Goal: Task Accomplishment & Management: Use online tool/utility

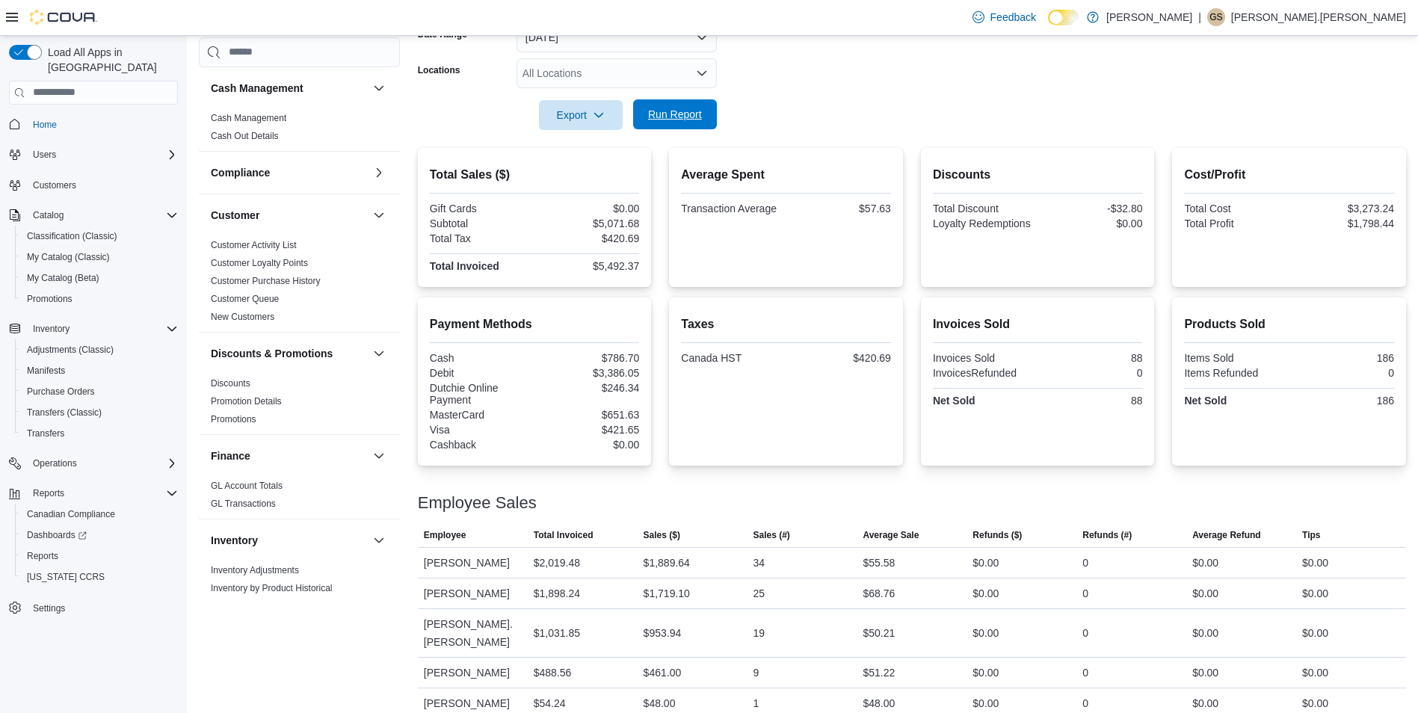
scroll to position [798, 0]
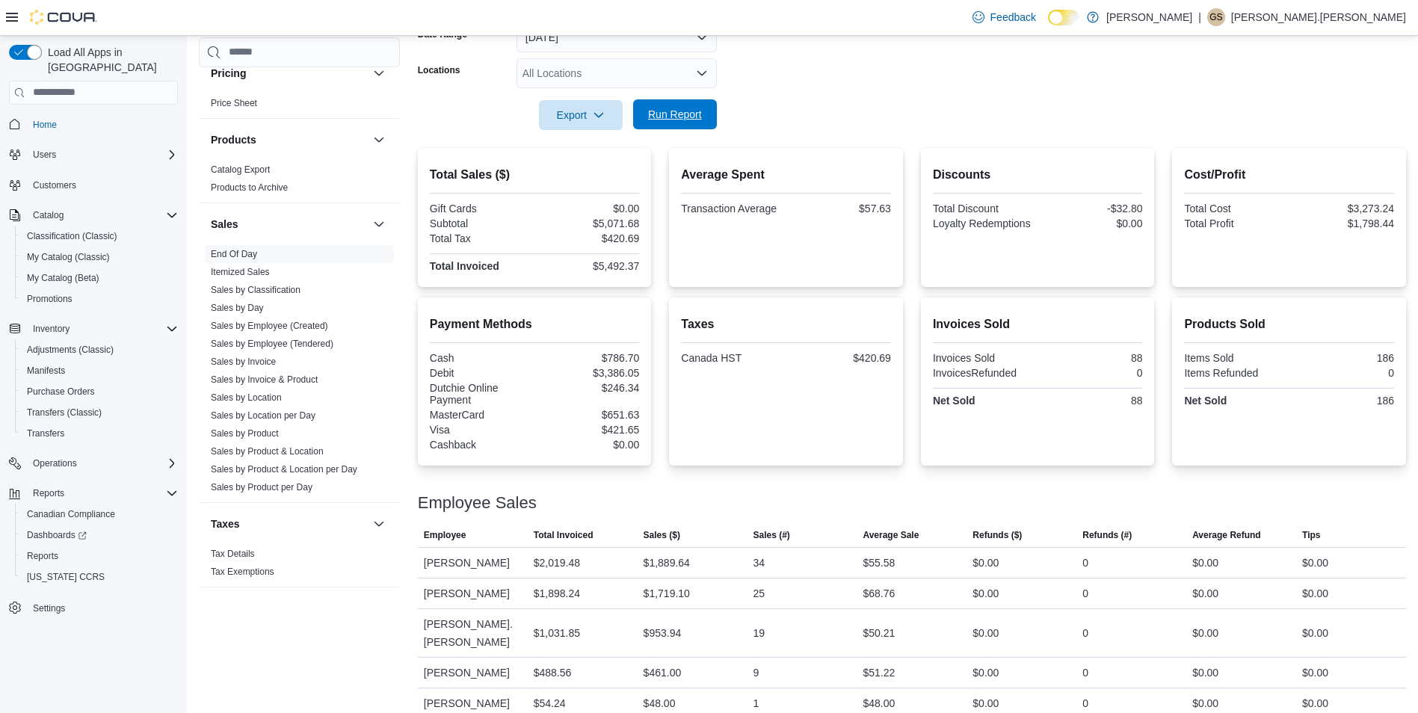
click at [672, 115] on span "Run Report" at bounding box center [675, 114] width 54 height 15
click at [52, 550] on span "Reports" at bounding box center [42, 556] width 31 height 12
click at [51, 550] on span "Reports" at bounding box center [42, 556] width 31 height 12
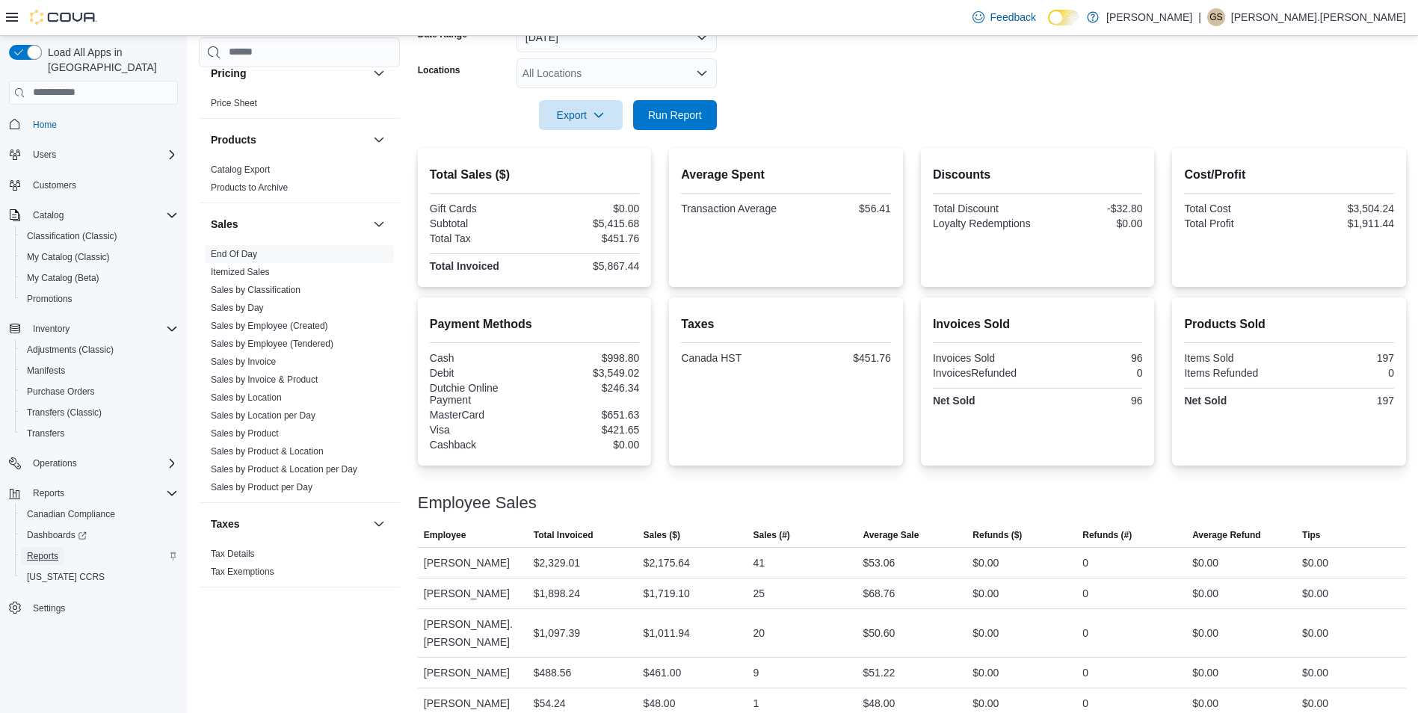
click at [51, 550] on span "Reports" at bounding box center [42, 556] width 31 height 12
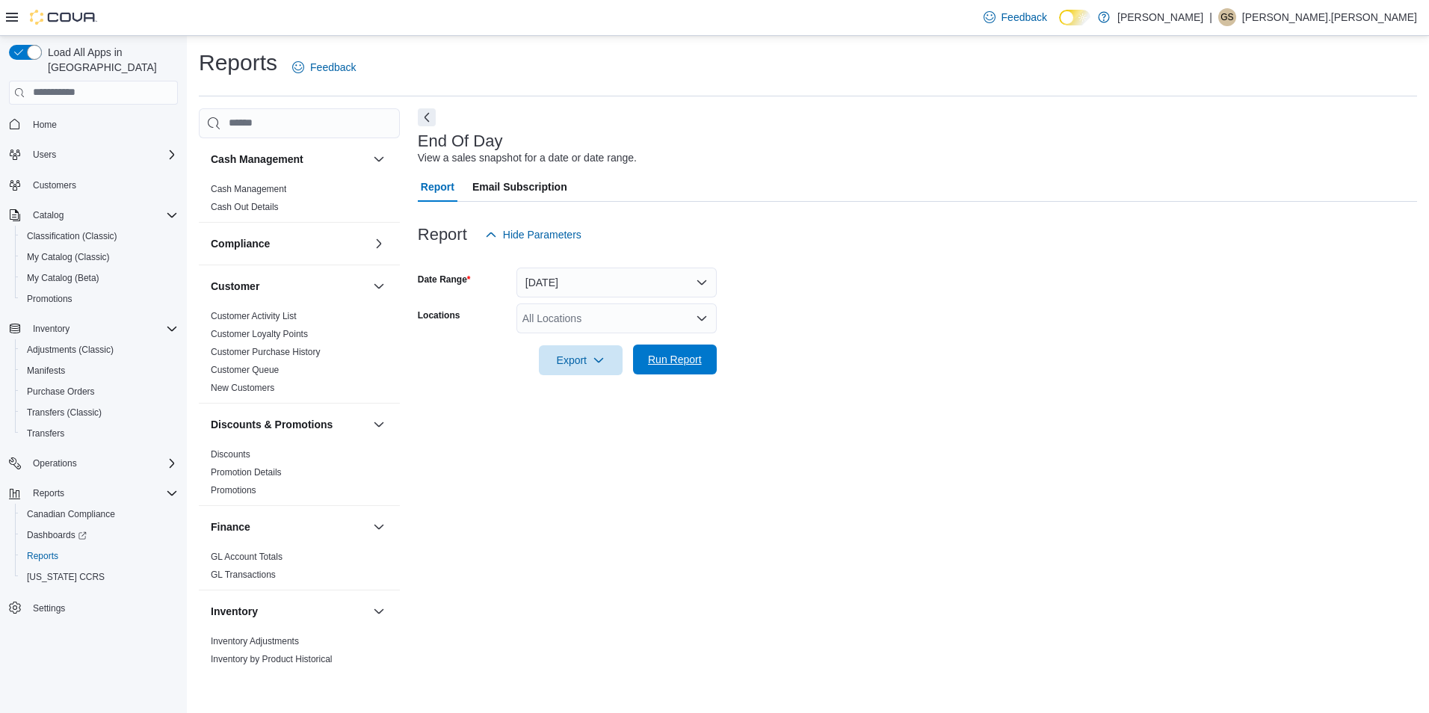
click at [691, 356] on span "Run Report" at bounding box center [675, 359] width 54 height 15
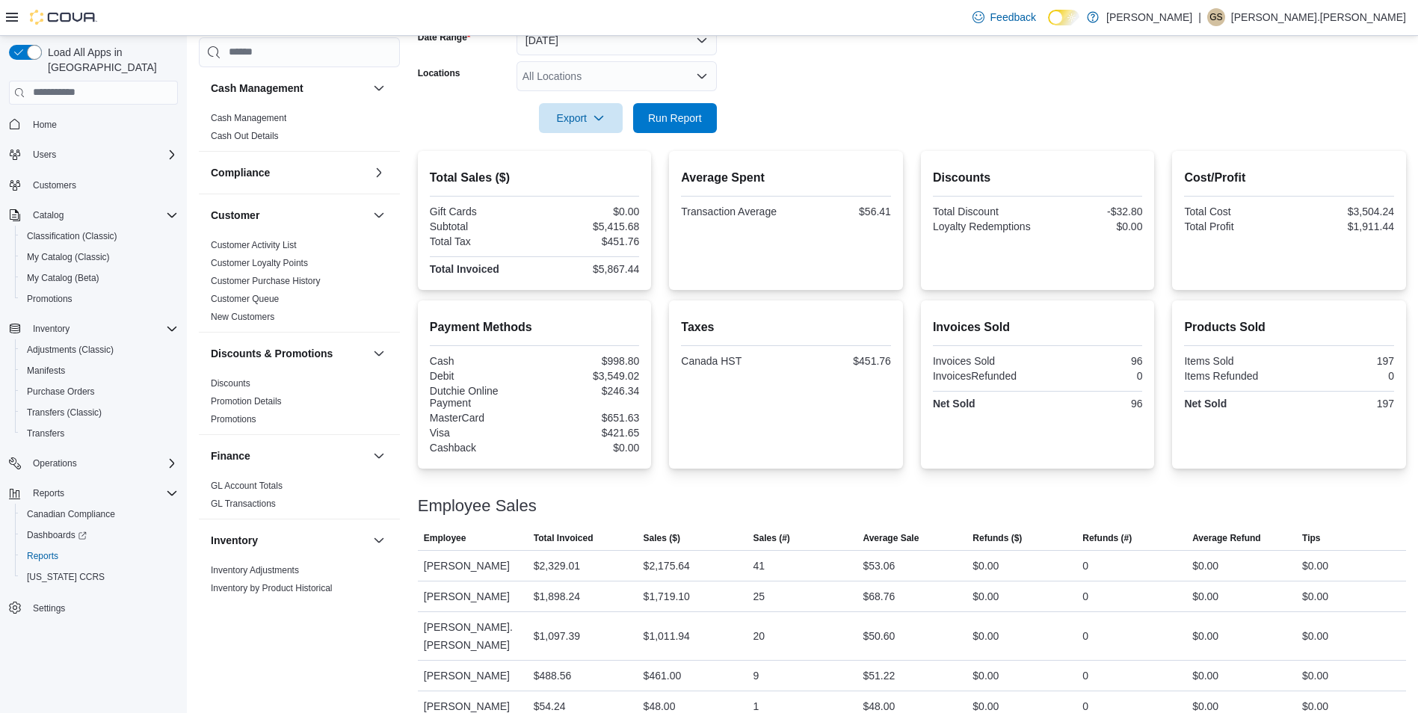
scroll to position [245, 0]
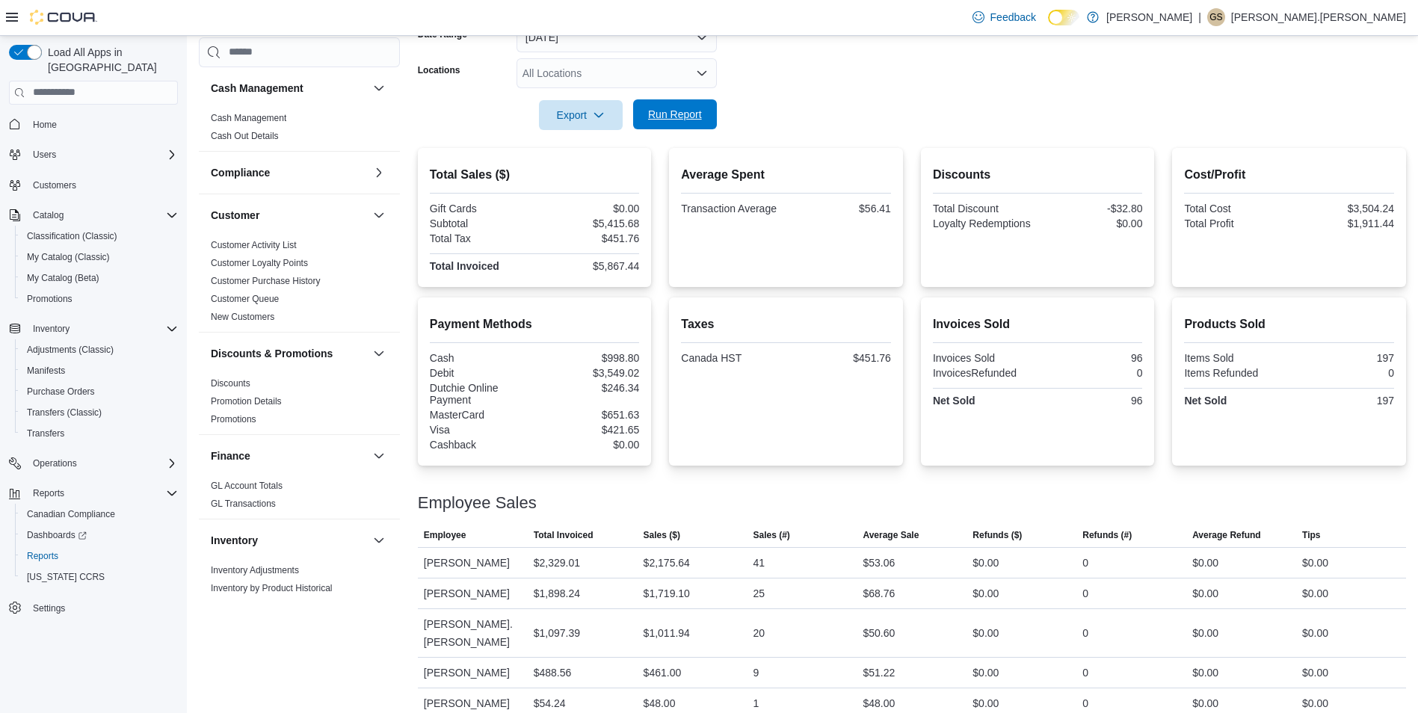
click at [690, 125] on span "Run Report" at bounding box center [675, 114] width 66 height 30
click at [682, 116] on span "Run Report" at bounding box center [675, 114] width 54 height 15
click at [694, 110] on span "Run Report" at bounding box center [675, 114] width 54 height 15
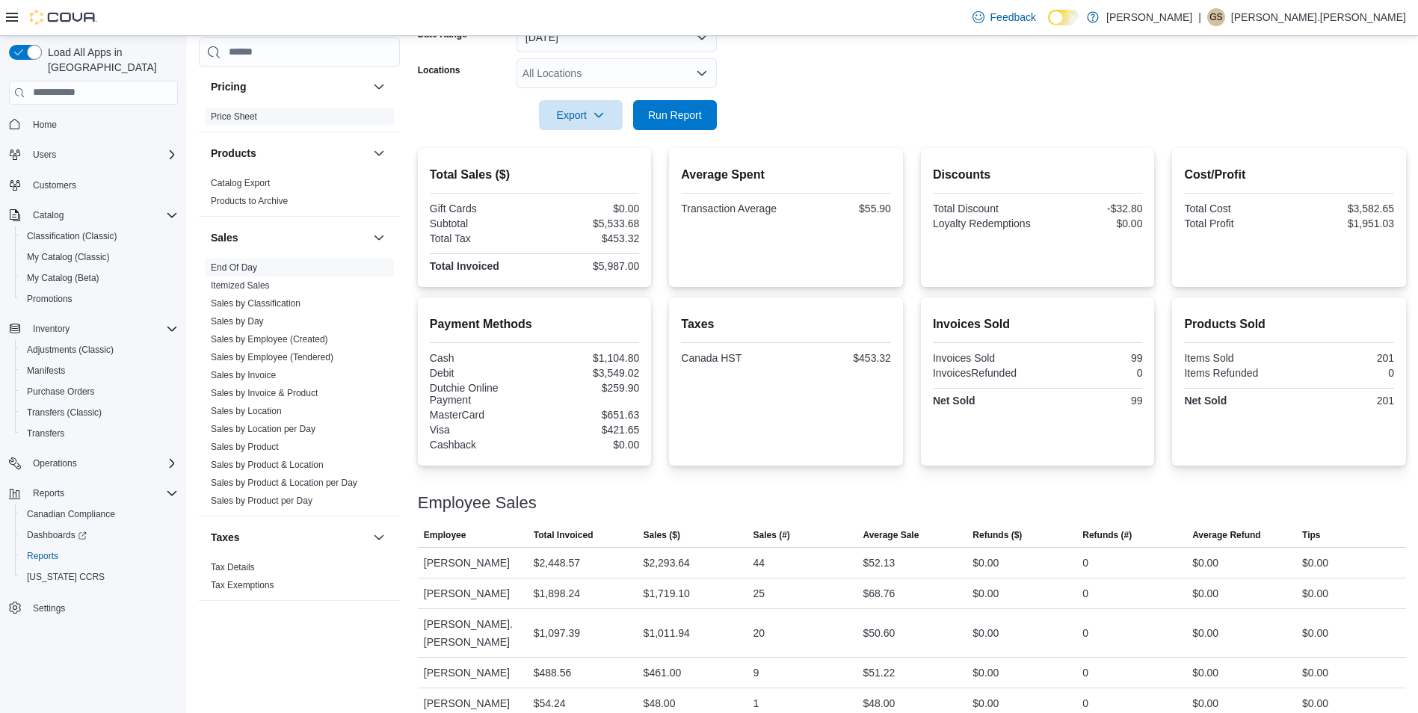
scroll to position [798, 0]
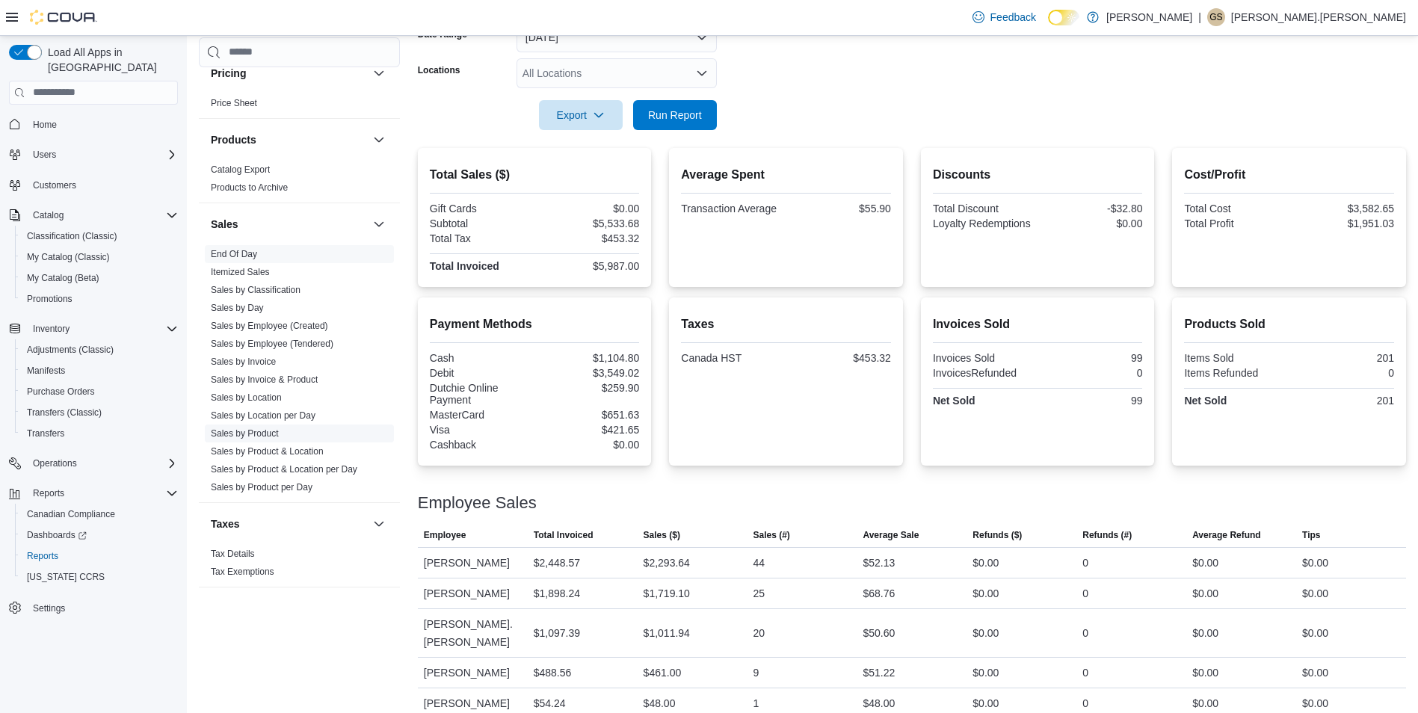
click at [262, 436] on link "Sales by Product" at bounding box center [245, 433] width 68 height 10
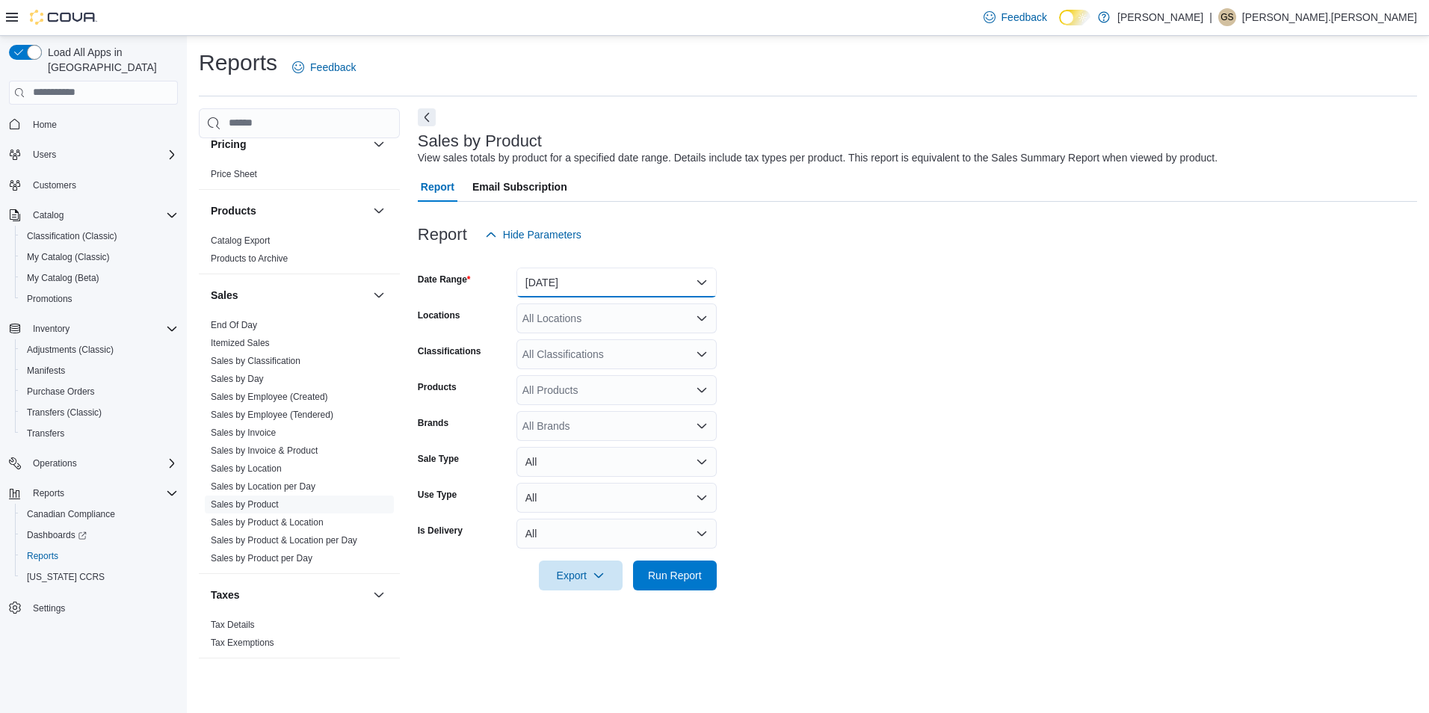
click at [561, 283] on button "Yesterday" at bounding box center [616, 283] width 200 height 30
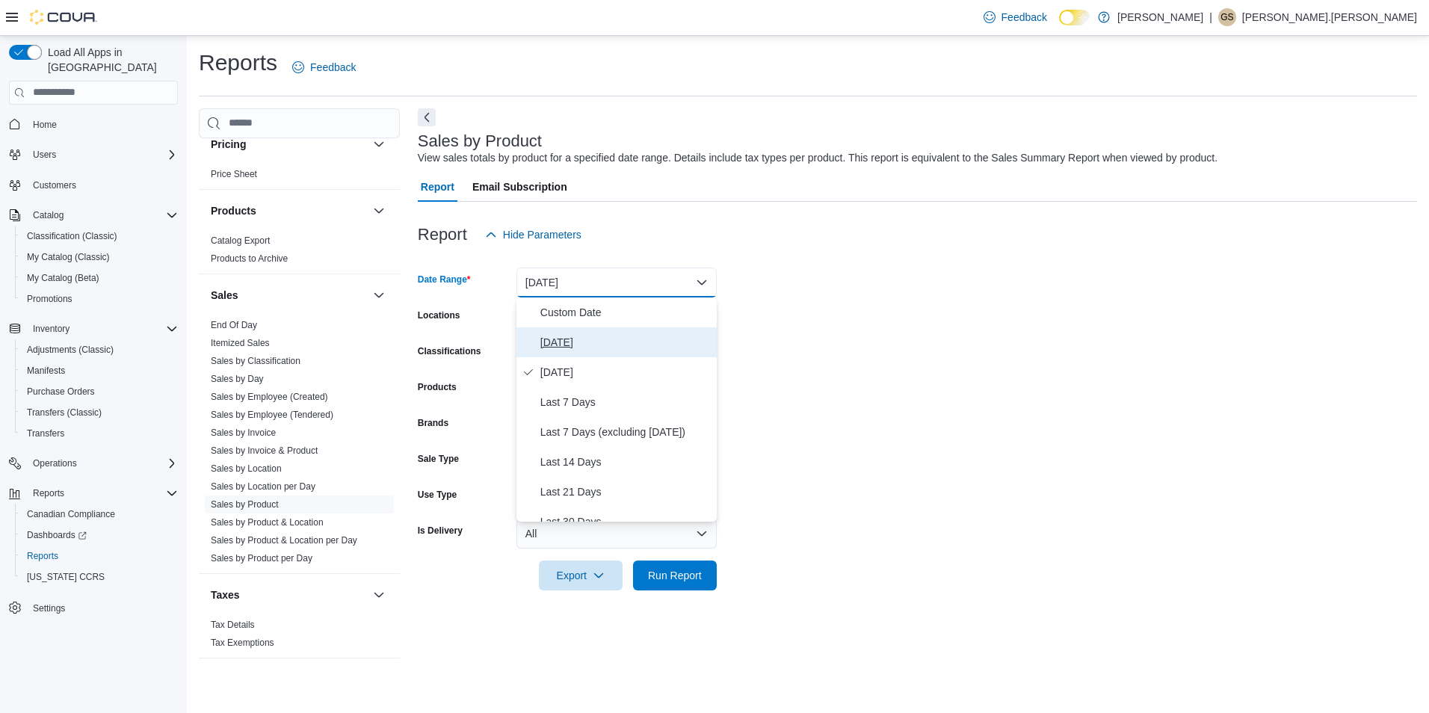
click at [556, 341] on span "[DATE]" at bounding box center [625, 342] width 170 height 18
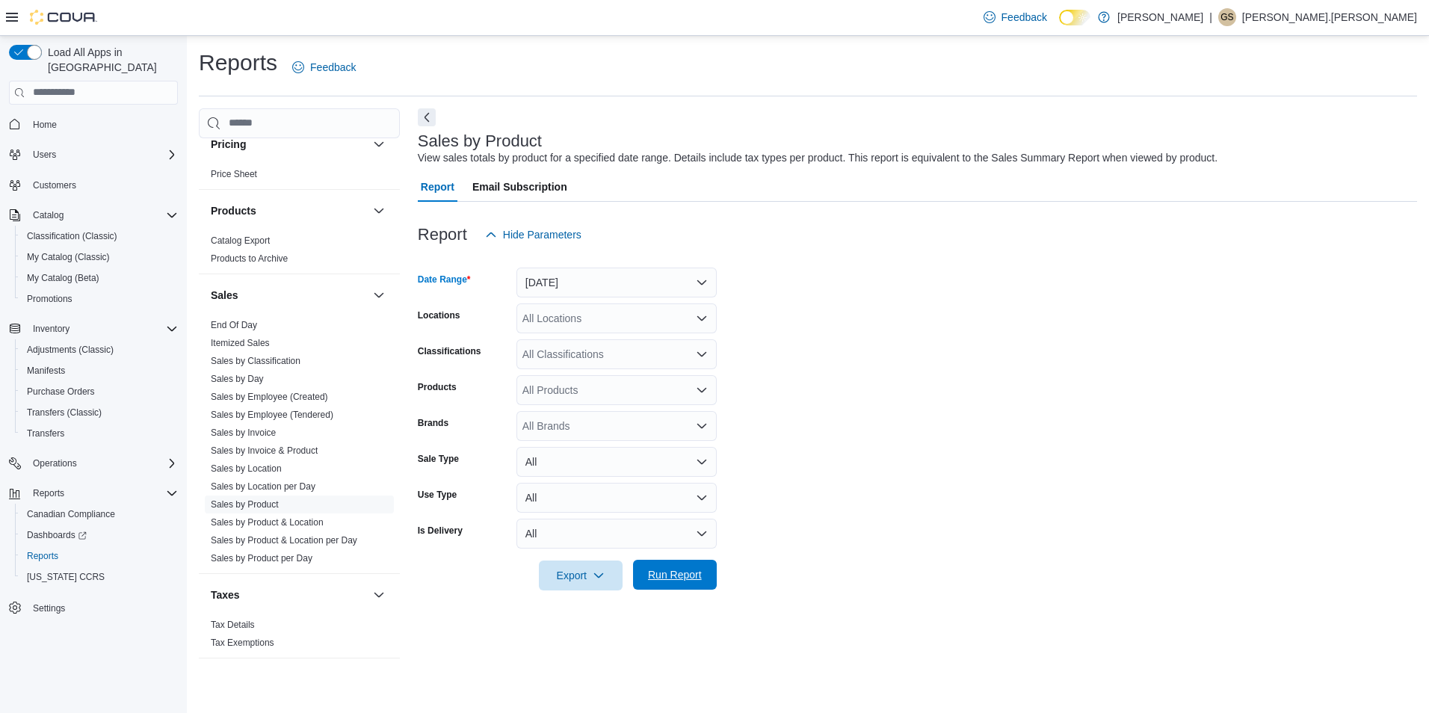
click at [685, 581] on span "Run Report" at bounding box center [675, 574] width 54 height 15
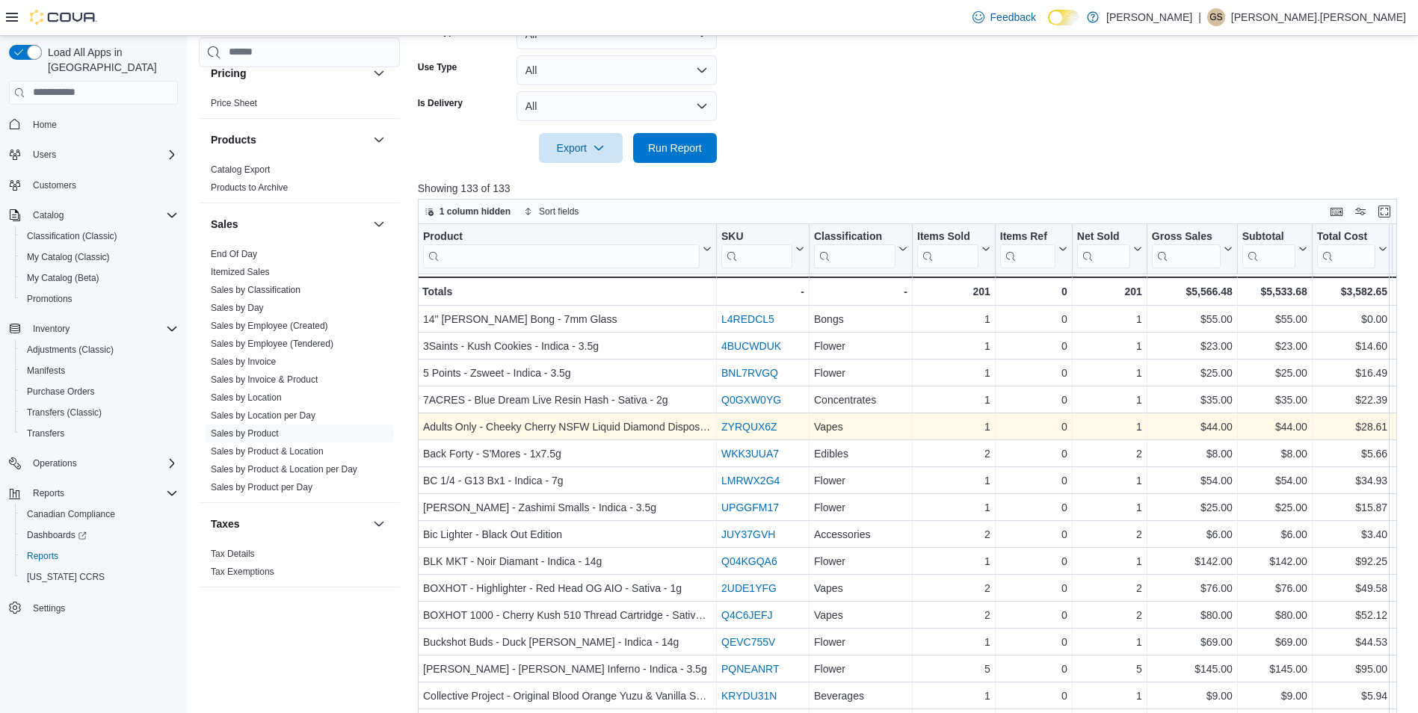
scroll to position [496, 0]
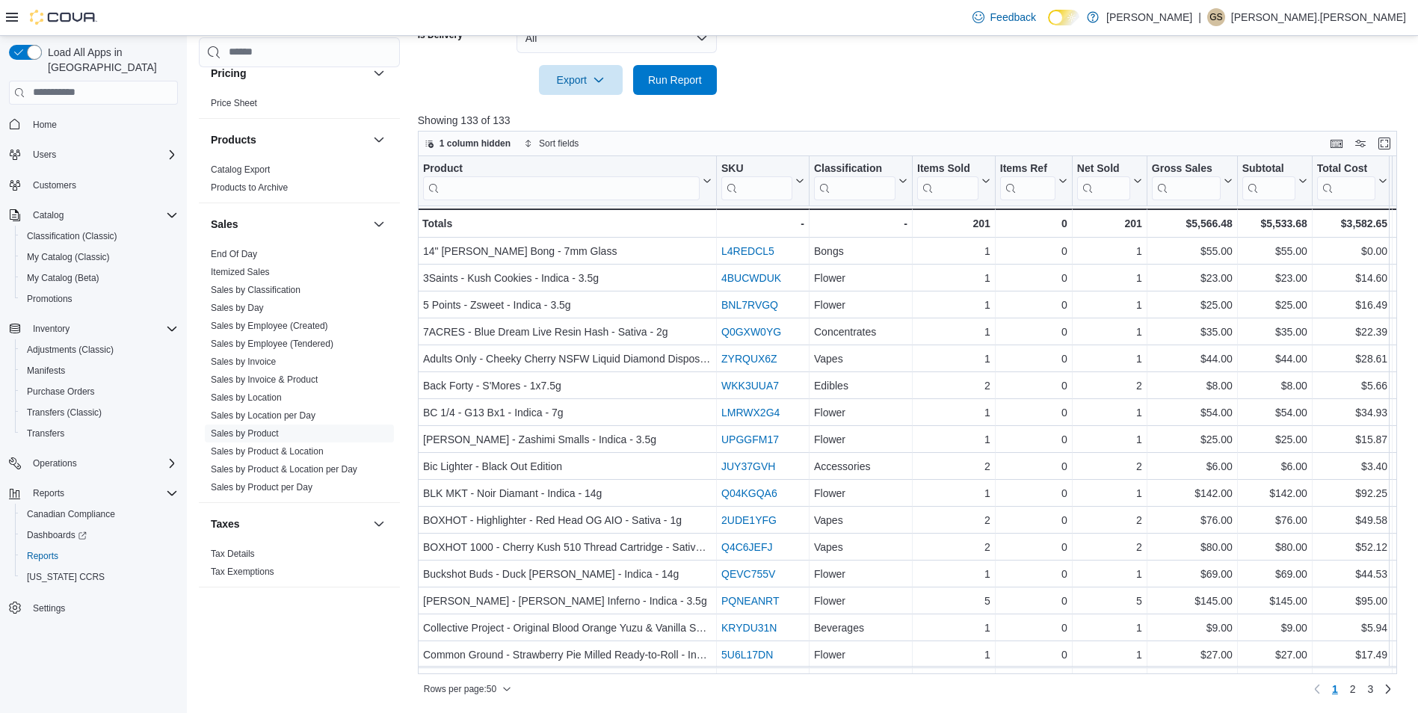
click at [839, 183] on input "search" at bounding box center [854, 188] width 81 height 24
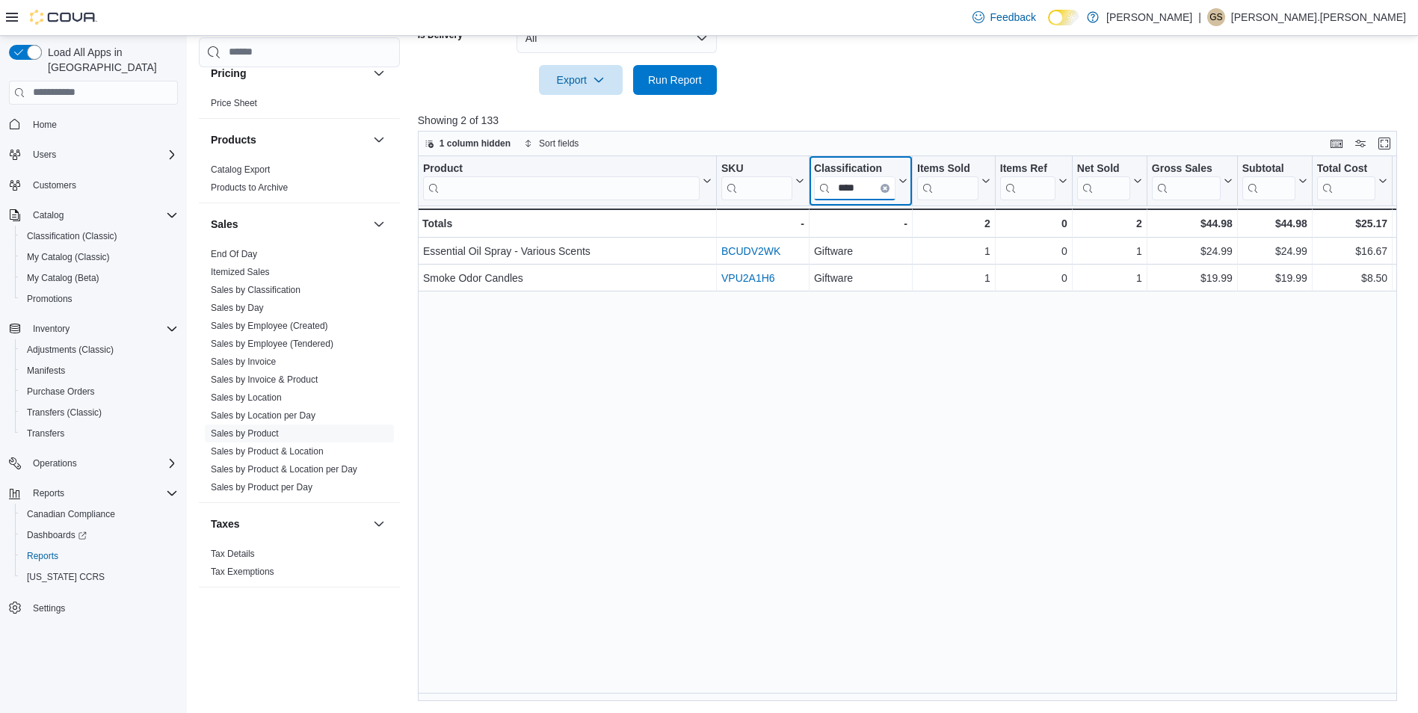
type input "****"
click at [885, 192] on button "Clear input" at bounding box center [884, 187] width 9 height 9
click at [874, 188] on input "search" at bounding box center [854, 188] width 81 height 24
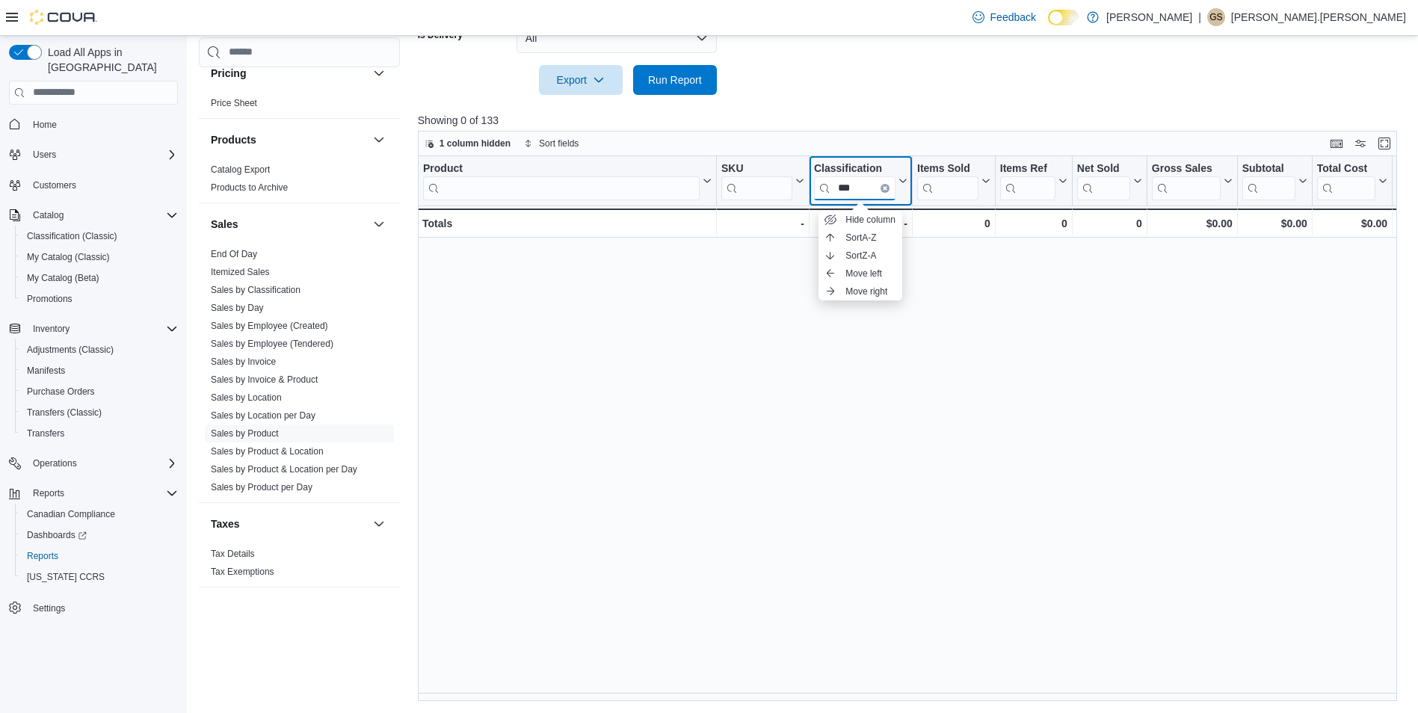
type input "***"
click at [886, 188] on icon "Clear input" at bounding box center [884, 187] width 3 height 3
click at [862, 185] on input "search" at bounding box center [854, 188] width 81 height 24
type input "*****"
click at [886, 188] on icon "Clear input" at bounding box center [884, 187] width 3 height 3
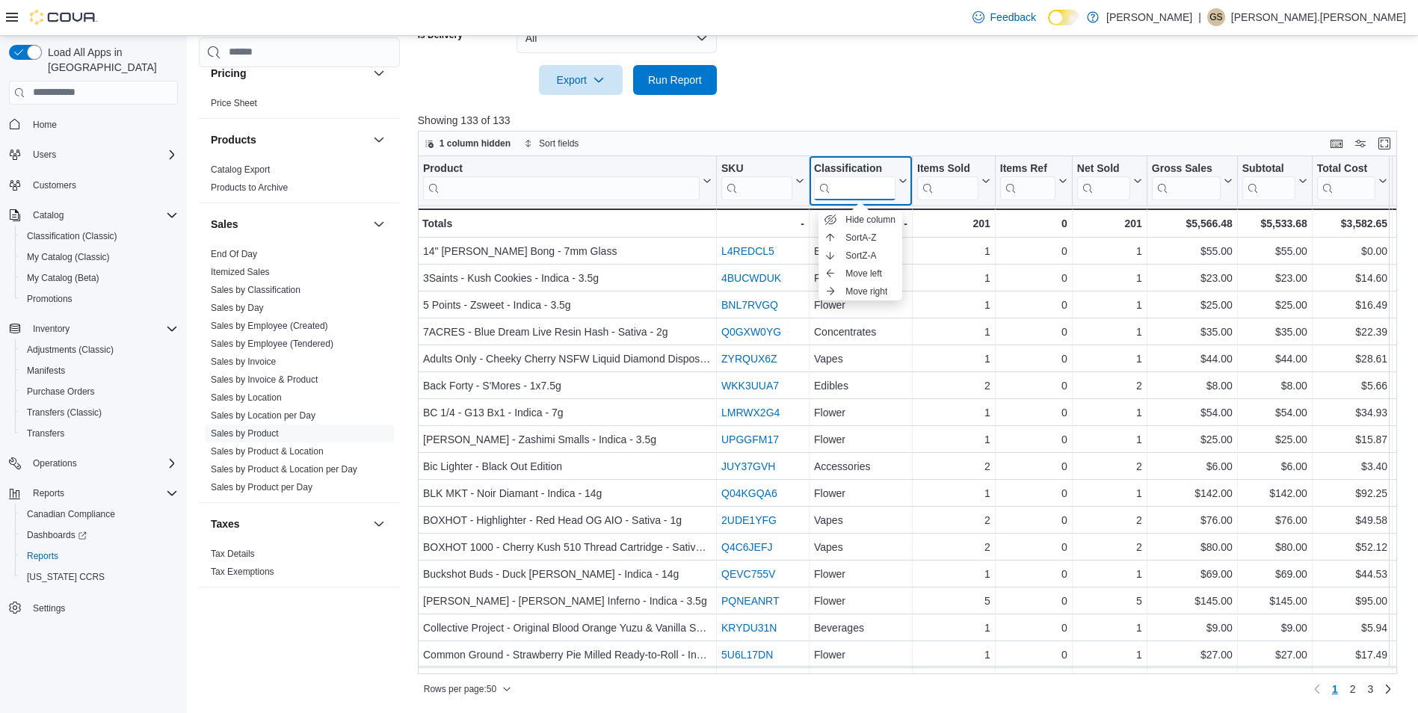
click at [857, 190] on input "search" at bounding box center [854, 188] width 81 height 24
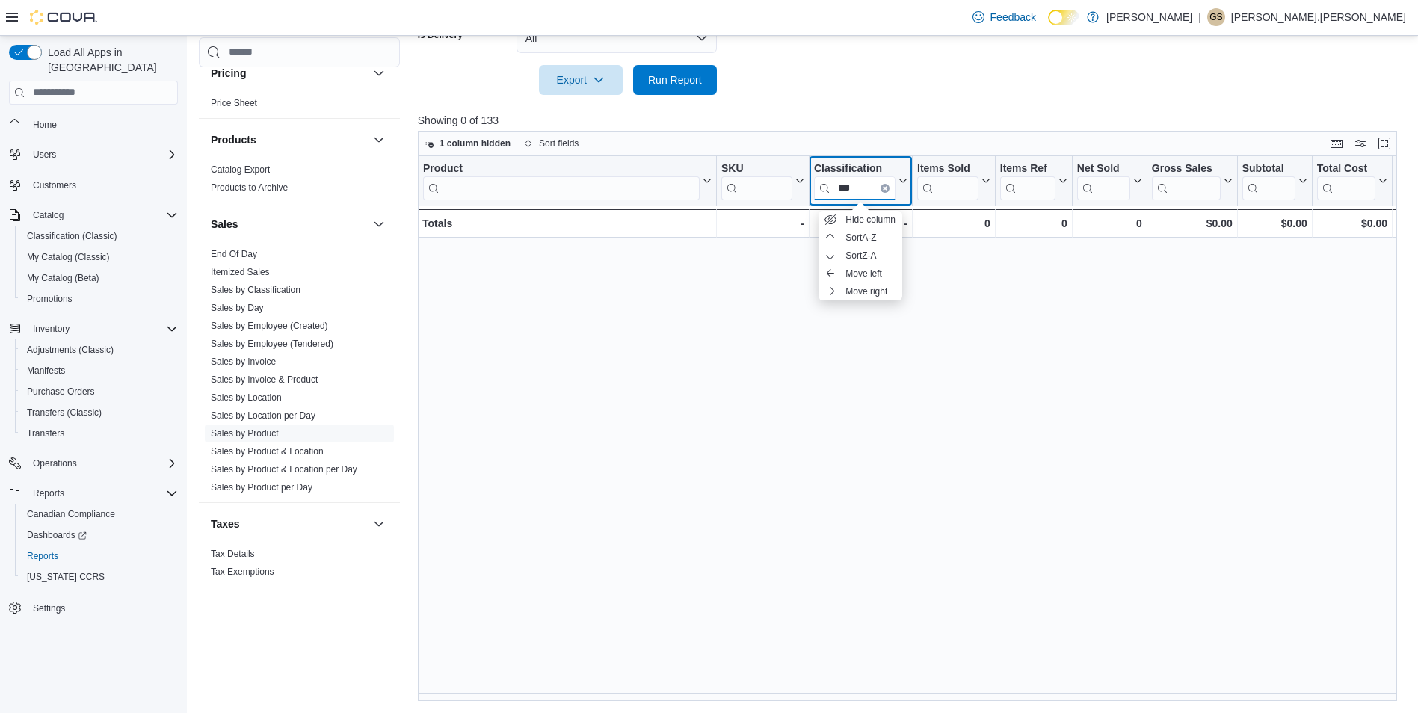
type input "***"
click at [883, 188] on icon "Clear input" at bounding box center [885, 187] width 4 height 4
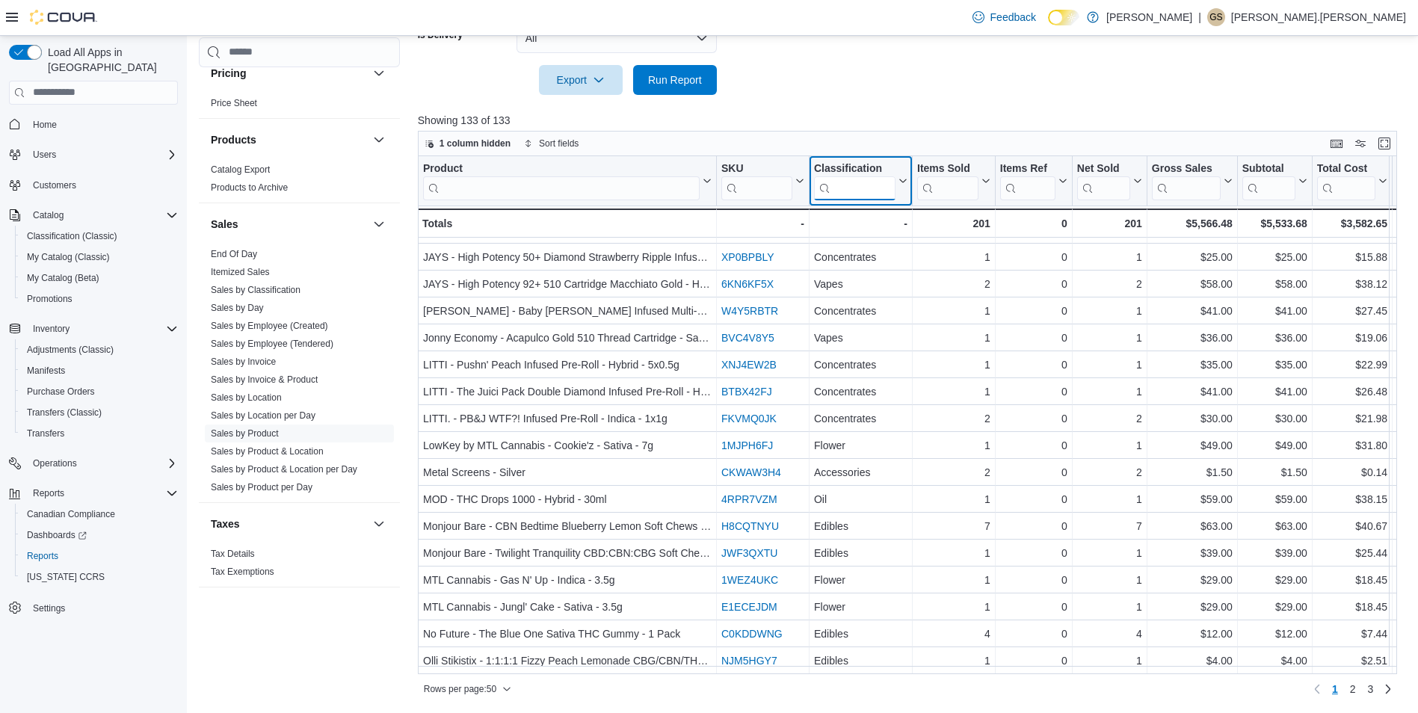
scroll to position [916, 0]
click at [1356, 690] on span "2" at bounding box center [1353, 689] width 6 height 15
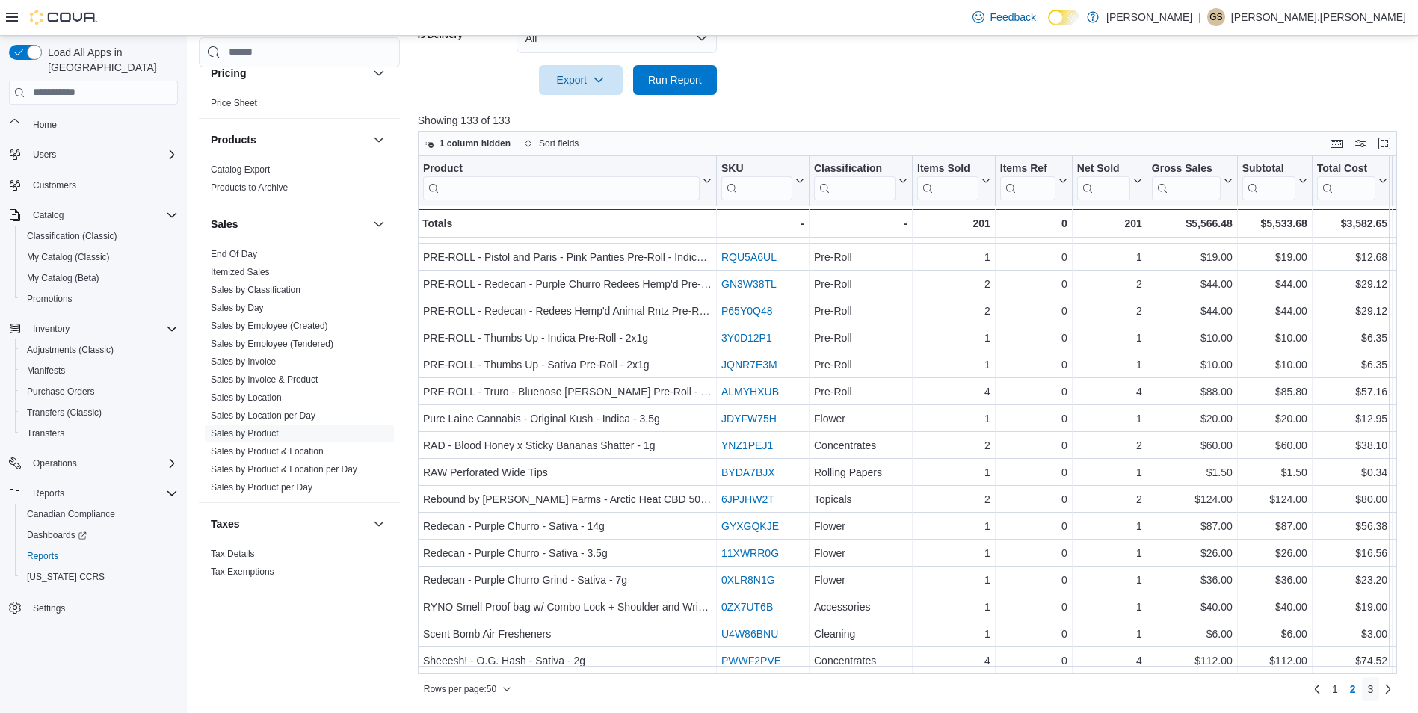
click at [1374, 690] on span "3" at bounding box center [1371, 689] width 6 height 15
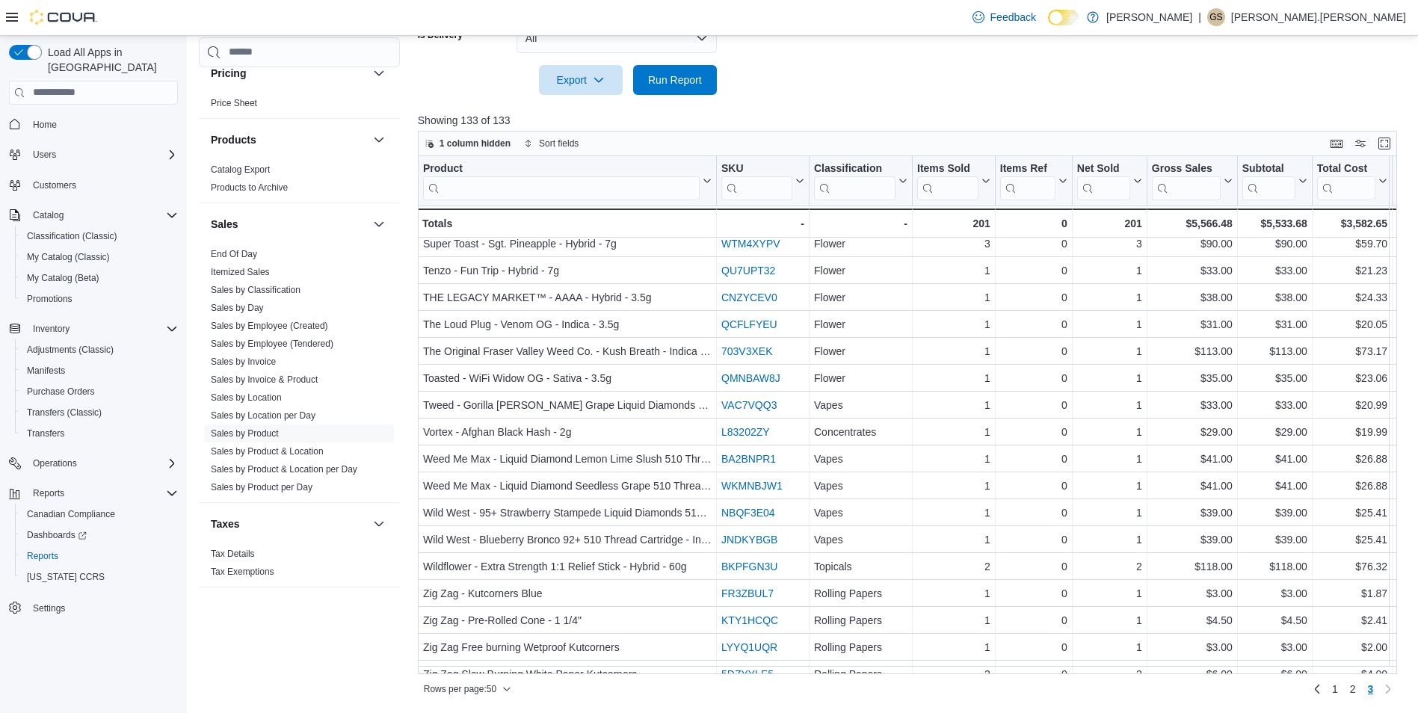
scroll to position [459, 0]
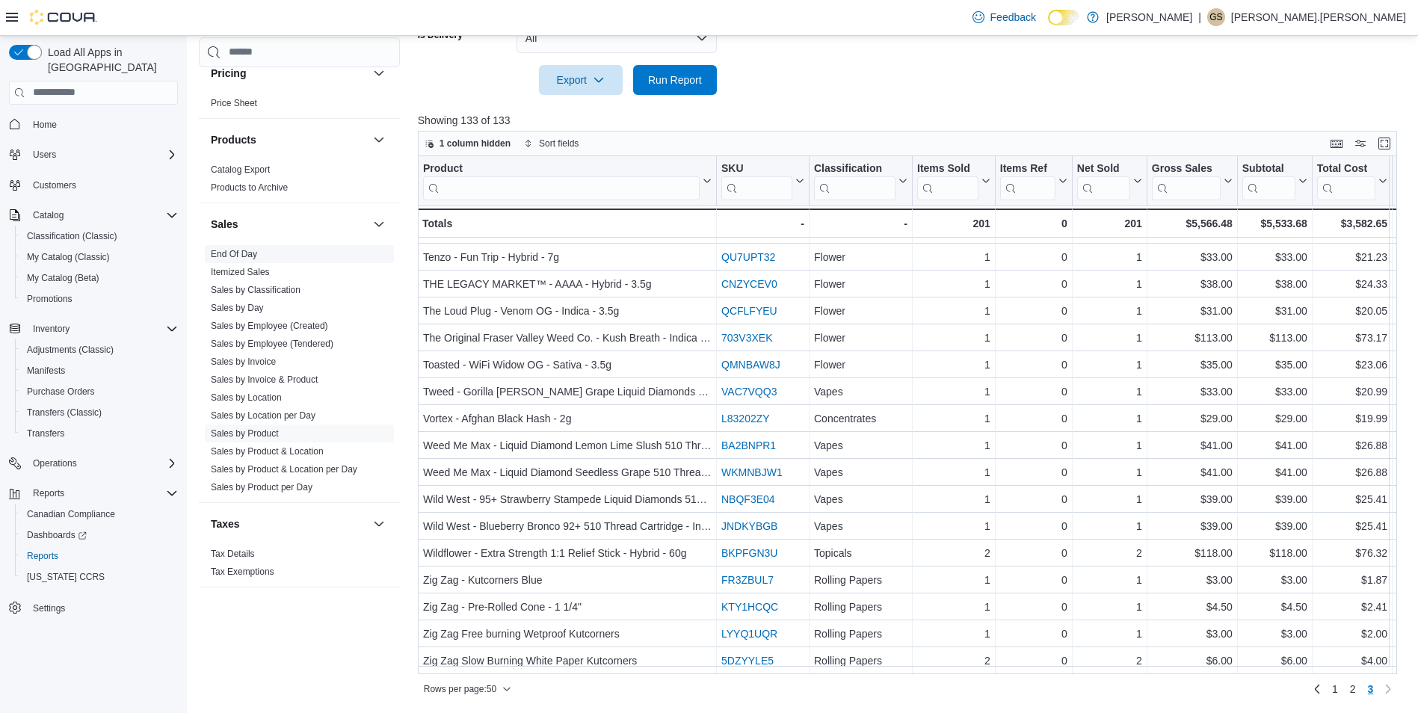
click at [260, 254] on span "End Of Day" at bounding box center [299, 254] width 189 height 18
click at [244, 254] on link "End Of Day" at bounding box center [234, 254] width 46 height 10
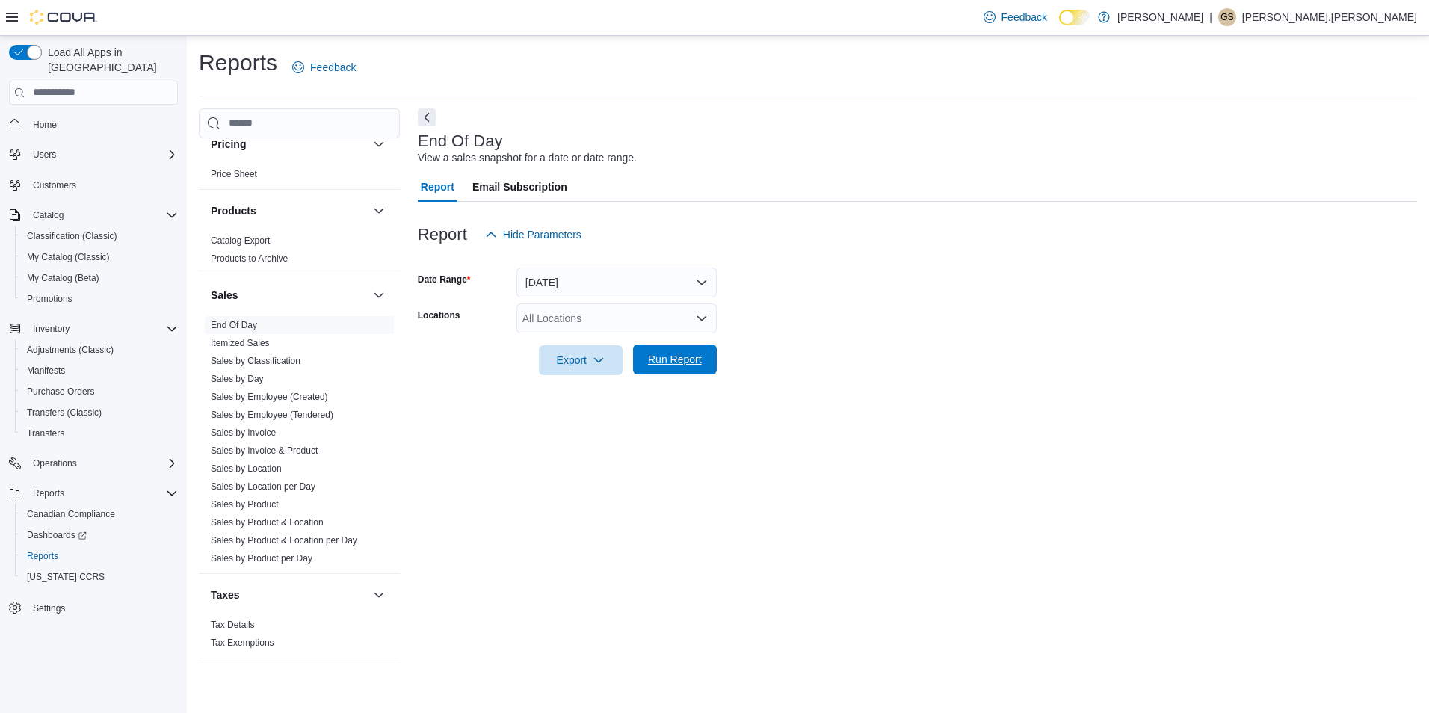
click at [666, 359] on span "Run Report" at bounding box center [675, 359] width 54 height 15
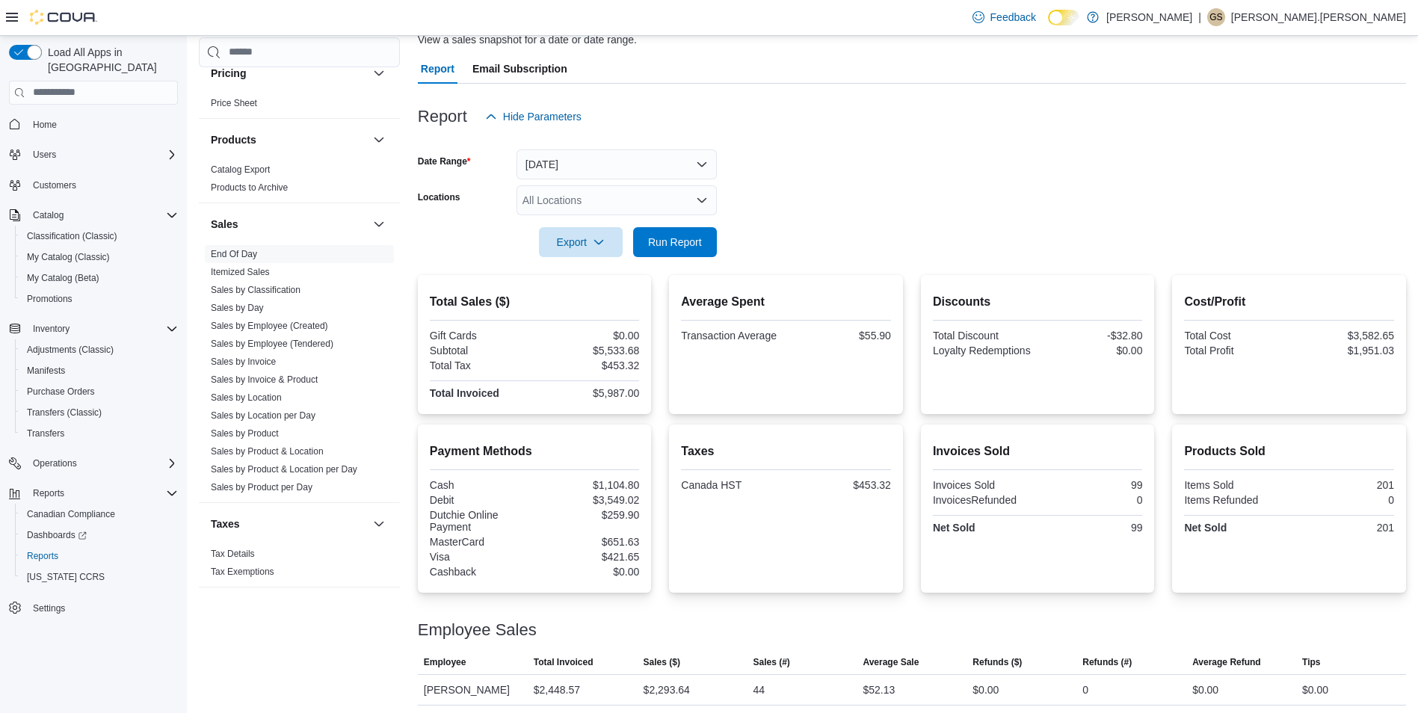
scroll to position [245, 0]
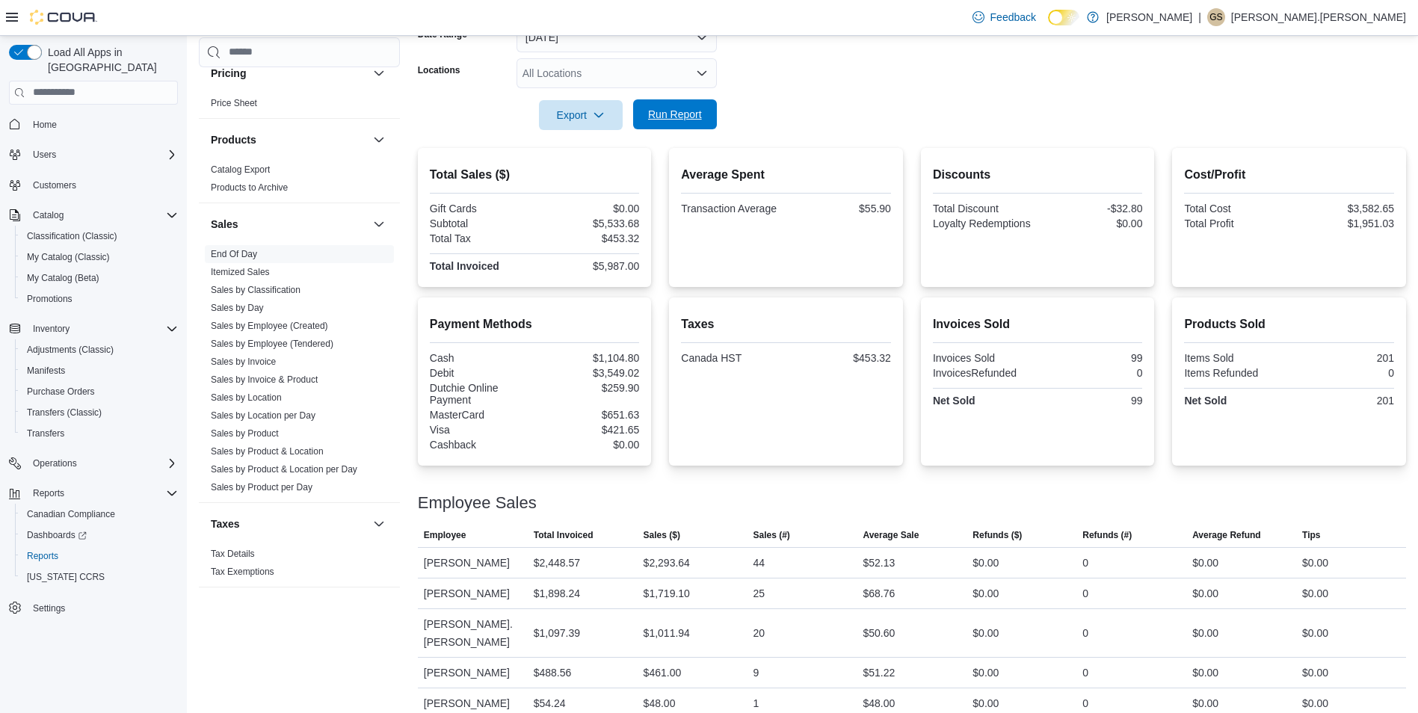
click at [694, 117] on span "Run Report" at bounding box center [675, 114] width 54 height 15
click at [574, 114] on span "Export" at bounding box center [581, 114] width 66 height 30
click at [577, 172] on span "Export to Pdf" at bounding box center [582, 175] width 67 height 12
click at [276, 291] on link "Sales by Classification" at bounding box center [256, 290] width 90 height 10
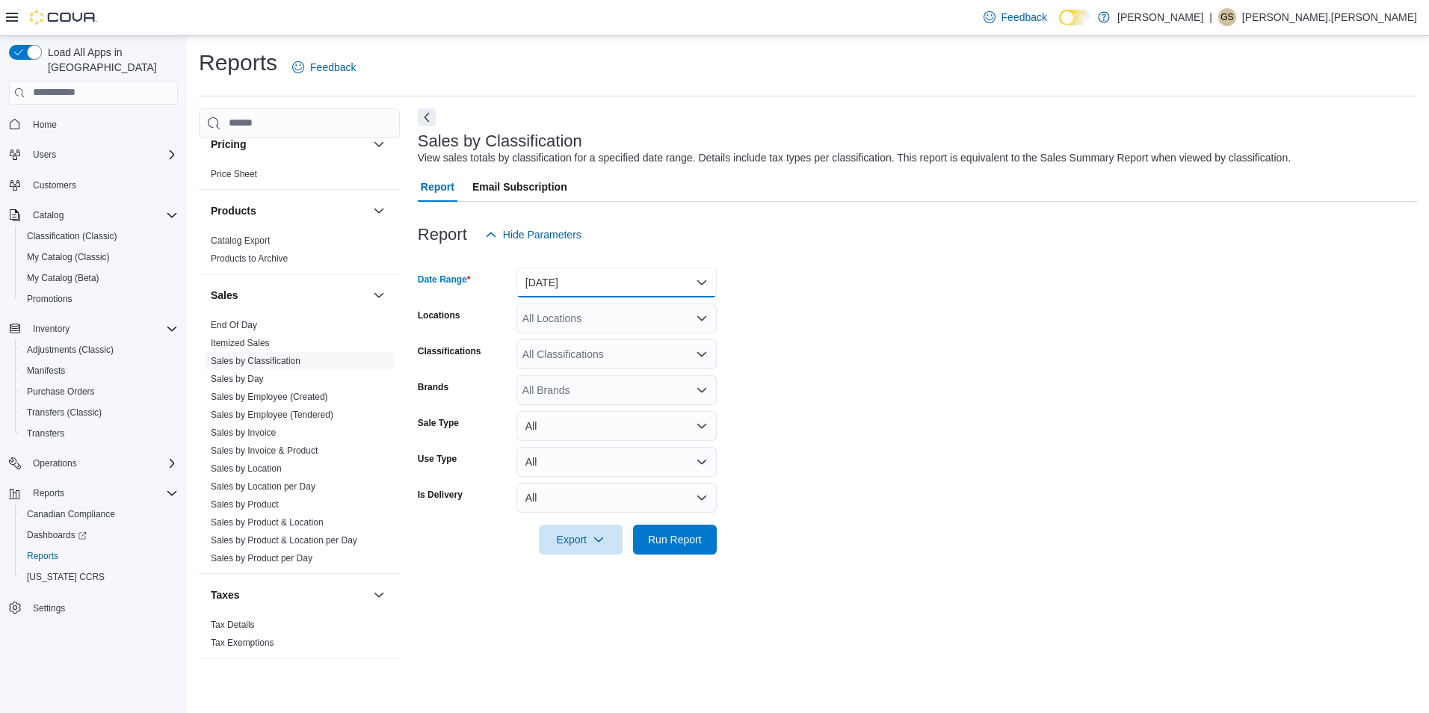
click at [604, 277] on button "Yesterday" at bounding box center [616, 283] width 200 height 30
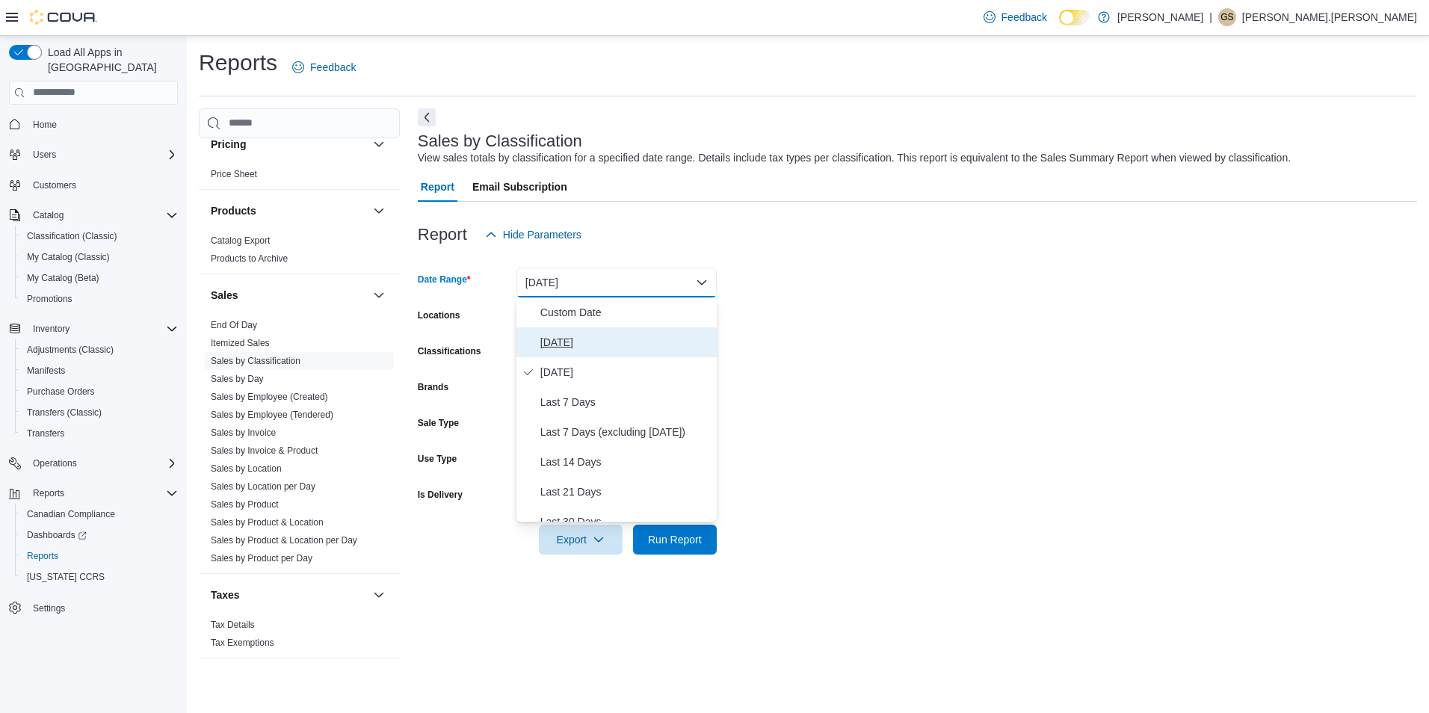
click at [556, 342] on span "[DATE]" at bounding box center [625, 342] width 170 height 18
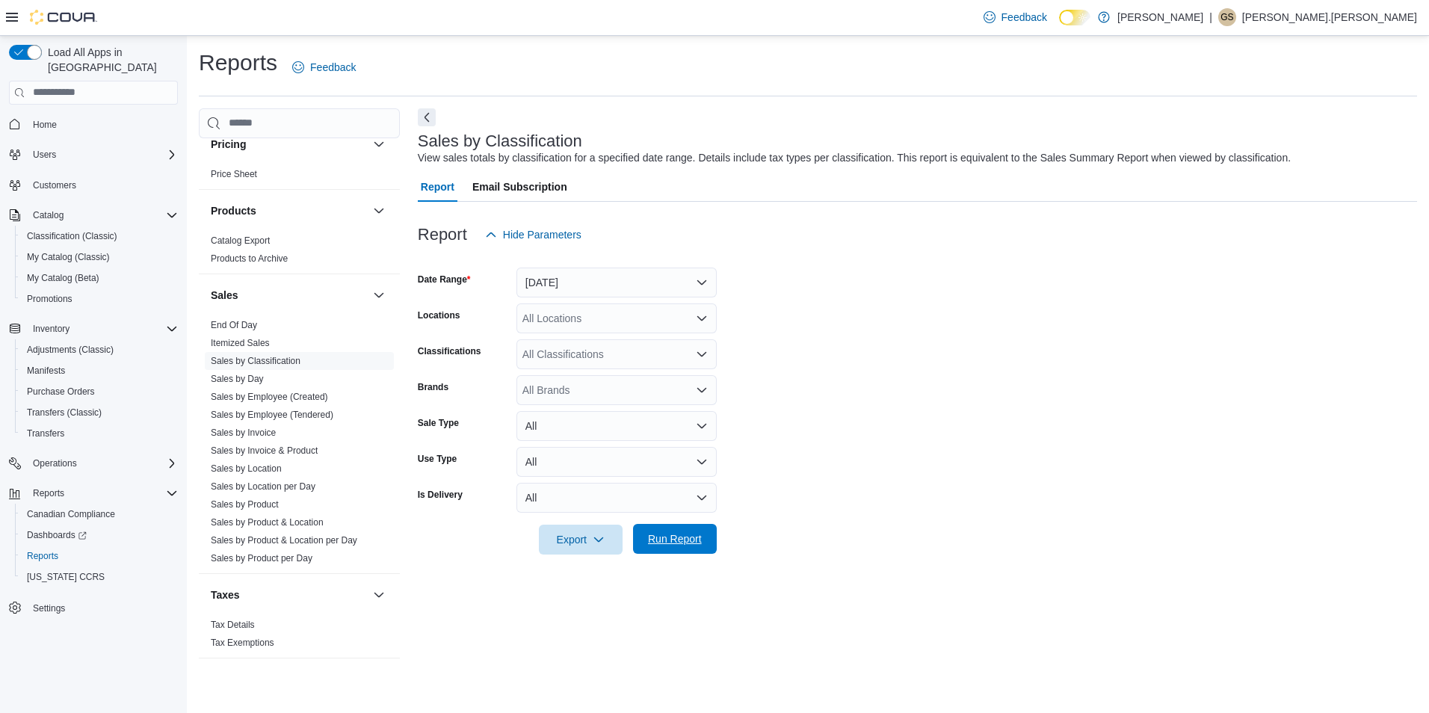
click at [683, 540] on span "Run Report" at bounding box center [675, 538] width 54 height 15
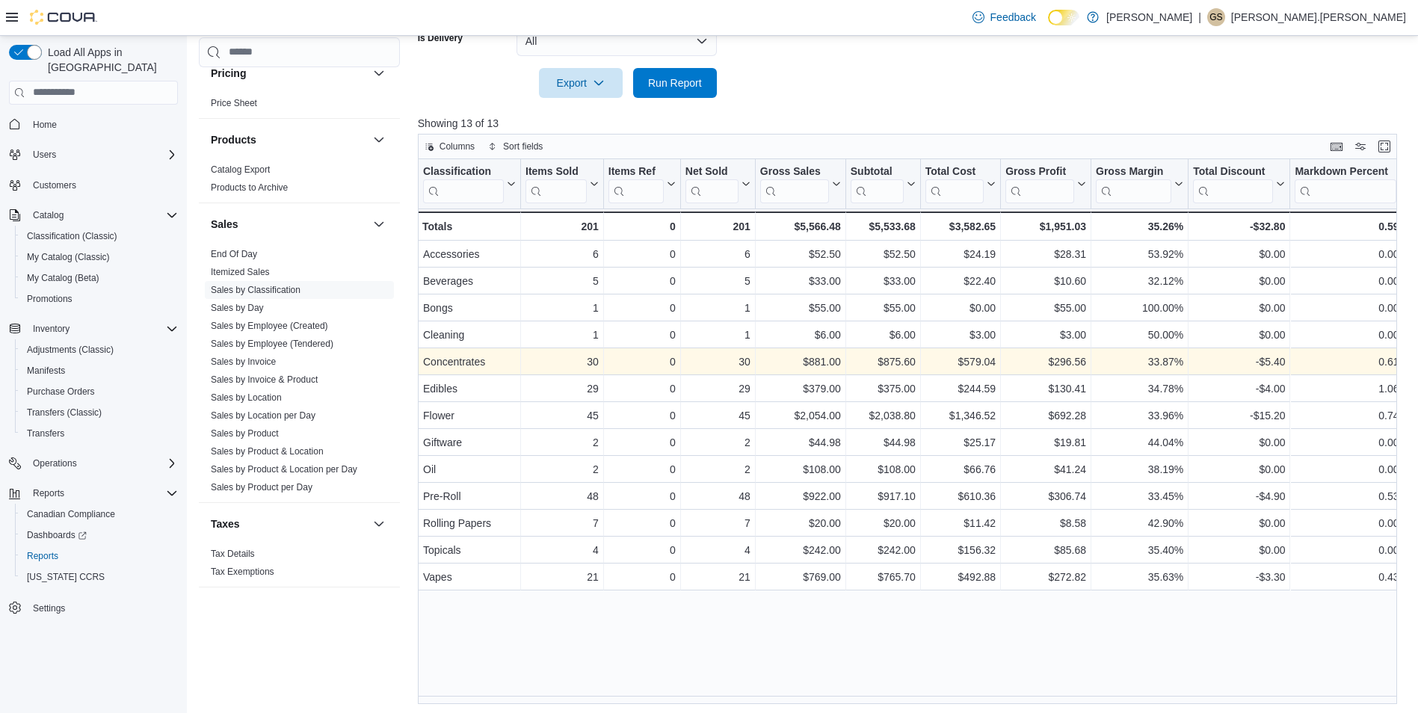
scroll to position [460, 0]
